Goal: Navigation & Orientation: Find specific page/section

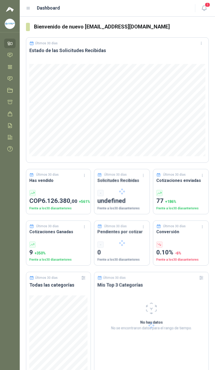
scroll to position [0, 85]
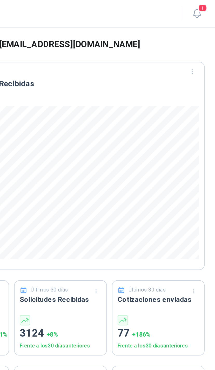
click at [204, 7] on span "1" at bounding box center [207, 4] width 6 height 5
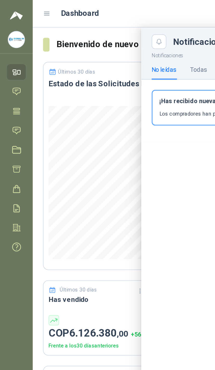
click at [15, 46] on link "Inicio" at bounding box center [9, 44] width 11 height 10
click at [11, 78] on icon at bounding box center [9, 78] width 5 height 5
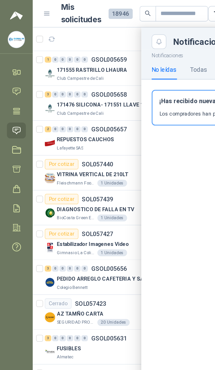
click at [74, 43] on div at bounding box center [117, 194] width 195 height 354
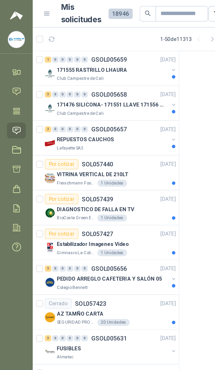
click at [103, 42] on button "button" at bounding box center [104, 42] width 4 height 4
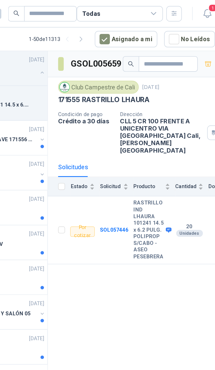
click at [159, 140] on td "RASTRILLO IND LHAURA 101241 14.5 x 6.2 PULG. POLIPROP S/CABO - ASEO PESEBRERA" at bounding box center [171, 138] width 25 height 41
click at [179, 139] on icon at bounding box center [180, 138] width 3 height 3
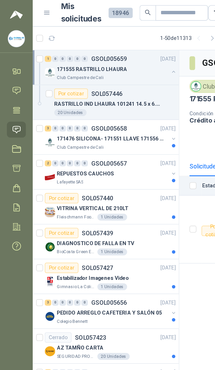
click at [102, 85] on div "171476 SILICONA- 171551 LLAVE 171556 CHAZO Club Campestre de Cali" at bounding box center [67, 86] width 80 height 10
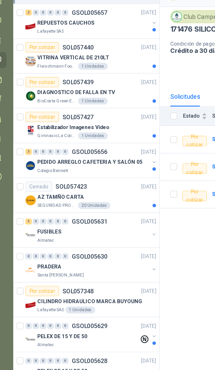
scroll to position [50, 0]
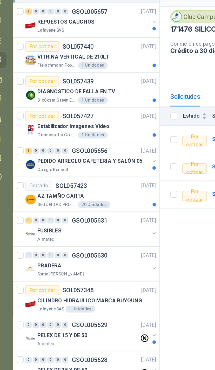
click at [102, 138] on div at bounding box center [104, 142] width 4 height 8
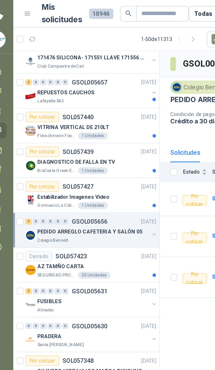
click at [92, 98] on div "DIAGNOSTICO DE FALLA EN TV" at bounding box center [69, 98] width 71 height 6
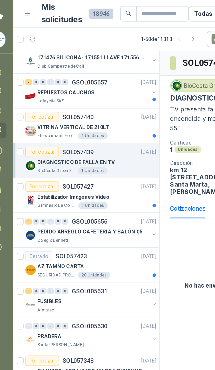
click at [82, 136] on div "3 0 0 0 0 0 GSOL005656 [DATE]" at bounding box center [67, 133] width 80 height 6
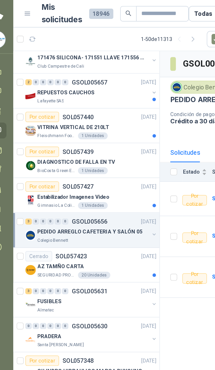
click at [87, 140] on div "PEDIDO ARREGLO CAFETERIA Y SALÓN 05" at bounding box center [67, 140] width 67 height 6
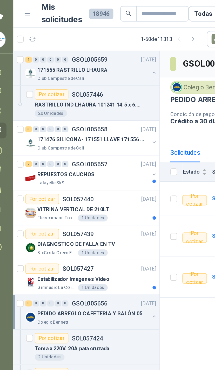
click at [102, 87] on button "button" at bounding box center [104, 86] width 4 height 4
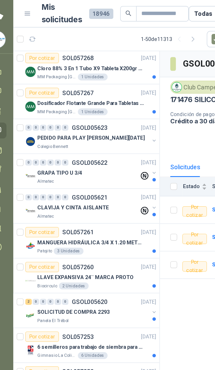
scroll to position [569, 0]
